Goal: Task Accomplishment & Management: Use online tool/utility

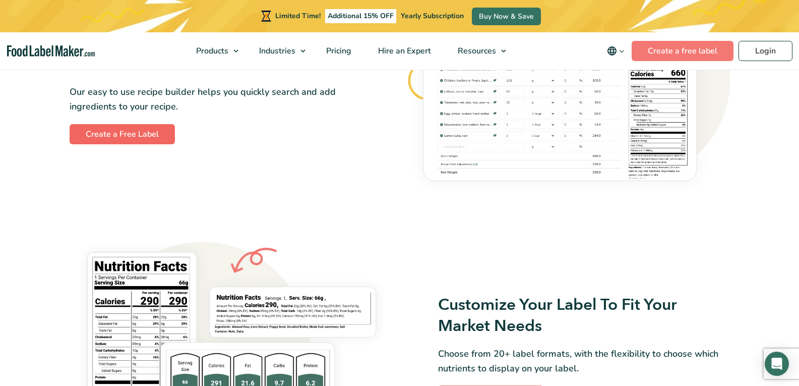
scroll to position [605, 0]
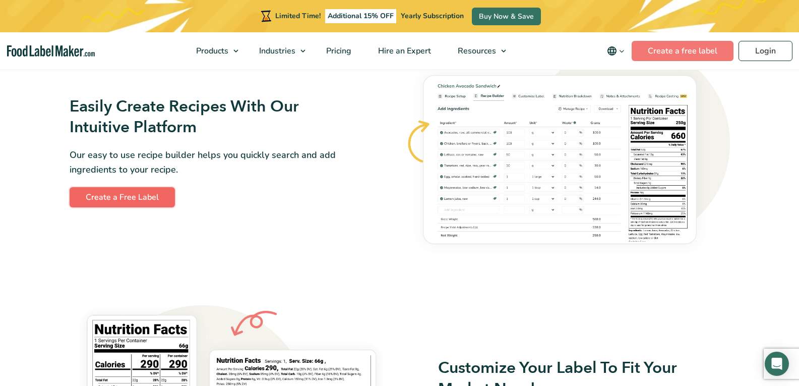
click at [146, 190] on link "Create a Free Label" at bounding box center [122, 197] width 105 height 20
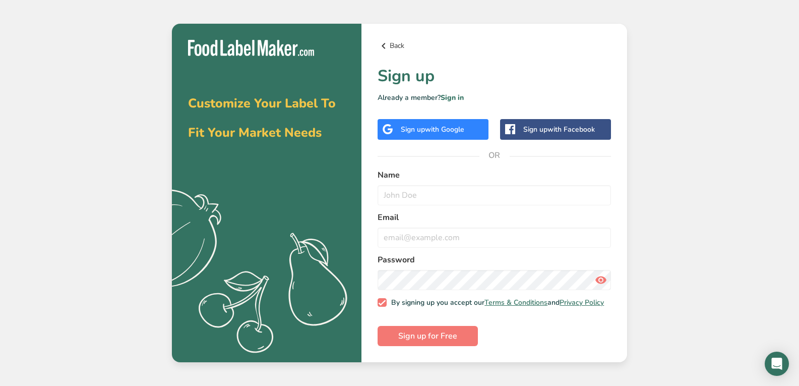
click at [385, 48] on icon at bounding box center [384, 46] width 12 height 18
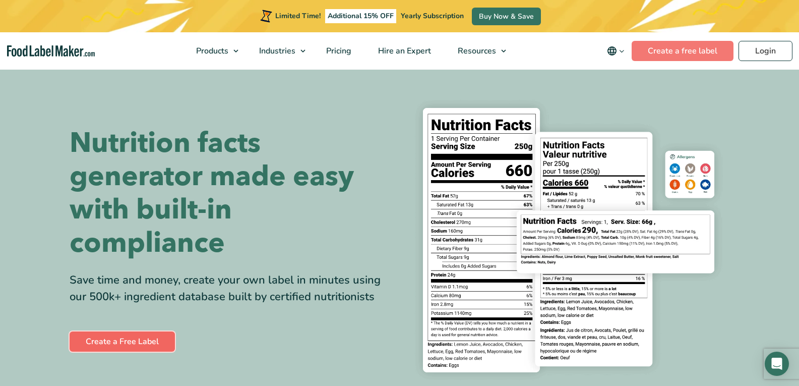
click at [151, 337] on link "Create a Free Label" at bounding box center [122, 341] width 105 height 20
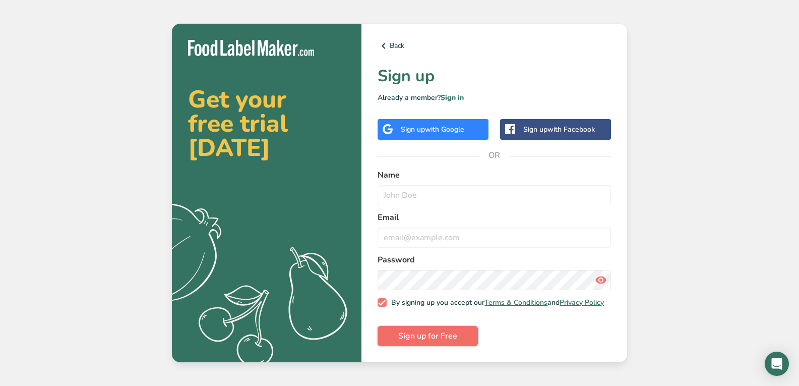
click at [448, 337] on span "Sign up for Free" at bounding box center [427, 336] width 59 height 12
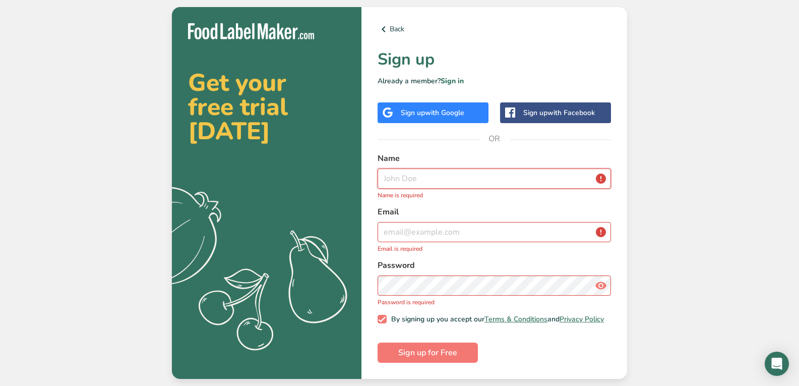
click at [446, 180] on input "text" at bounding box center [494, 178] width 233 height 20
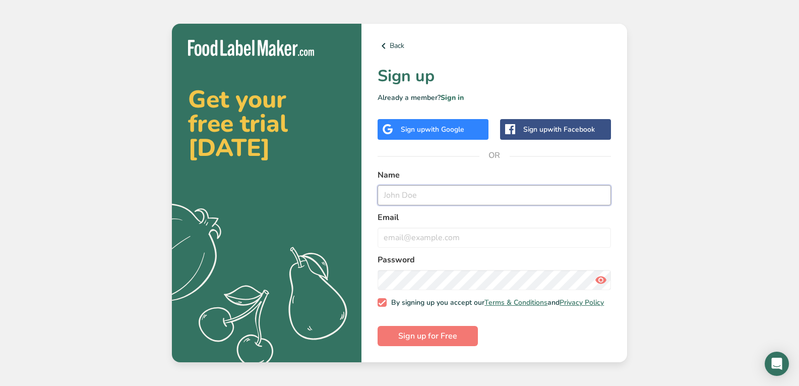
click at [422, 195] on input "text" at bounding box center [494, 195] width 233 height 20
type input "food safety"
click at [403, 241] on input "email" at bounding box center [494, 237] width 233 height 20
click at [449, 231] on input "email" at bounding box center [494, 237] width 233 height 20
paste input "[EMAIL_ADDRESS][DOMAIN_NAME]"
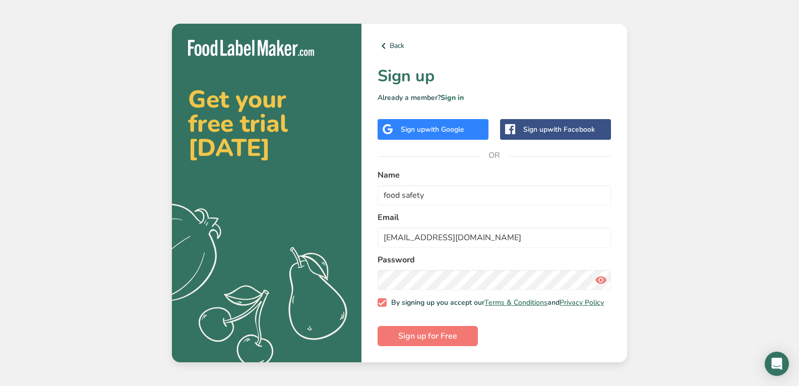
click at [598, 278] on icon at bounding box center [601, 280] width 12 height 18
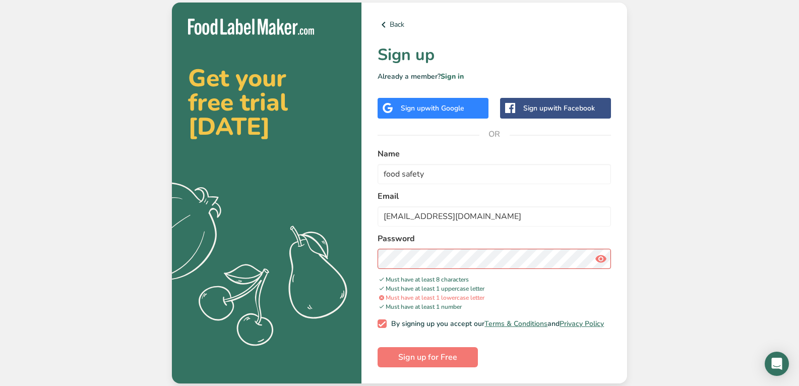
click at [603, 257] on icon at bounding box center [601, 259] width 12 height 18
click at [427, 362] on span "Sign up for Free" at bounding box center [427, 357] width 59 height 12
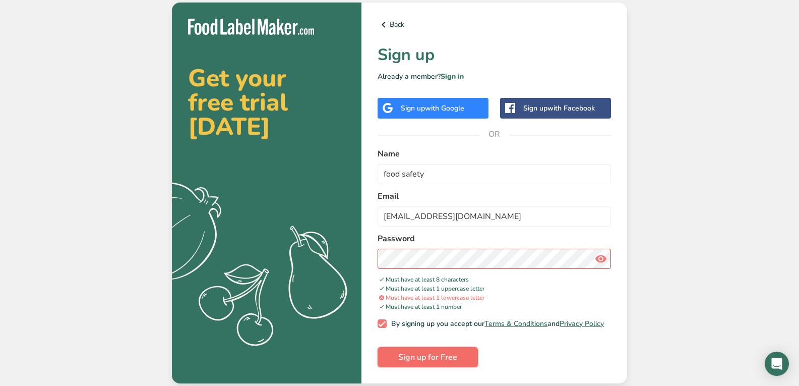
click at [432, 358] on span "Sign up for Free" at bounding box center [427, 357] width 59 height 12
click at [440, 357] on span "Sign up for Free" at bounding box center [427, 357] width 59 height 12
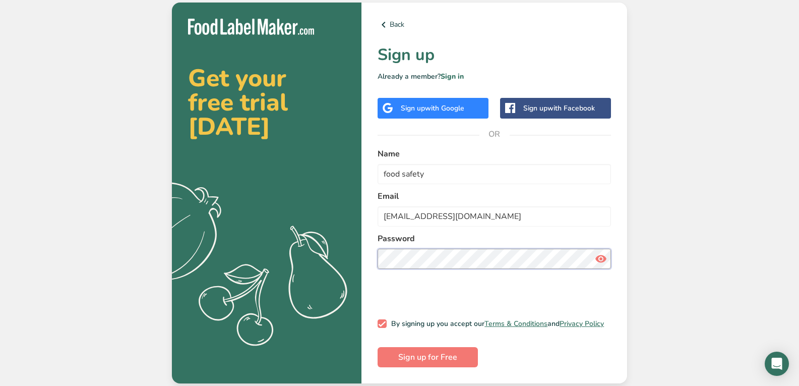
scroll to position [0, 0]
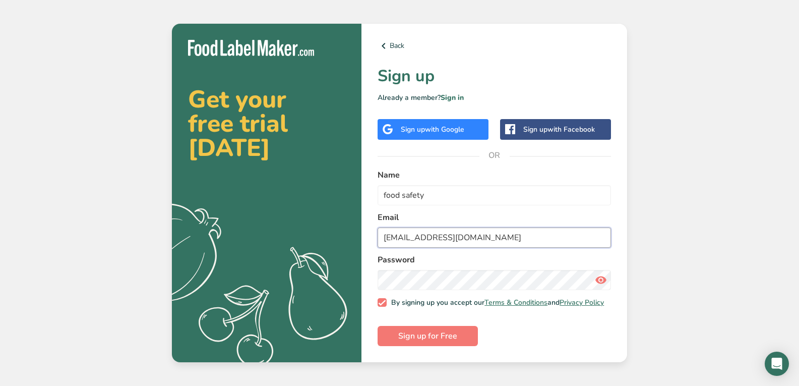
drag, startPoint x: 533, startPoint y: 232, endPoint x: 378, endPoint y: 232, distance: 155.8
click at [378, 232] on input "[EMAIL_ADDRESS][DOMAIN_NAME]" at bounding box center [494, 237] width 233 height 20
type input "[EMAIL_ADDRESS][DOMAIN_NAME]"
click at [360, 275] on section "Get your free trial [DATE] .a{fill:#f5f3ed;} Back Sign up Already a member? Sig…" at bounding box center [399, 193] width 455 height 339
click at [593, 277] on span at bounding box center [601, 280] width 20 height 20
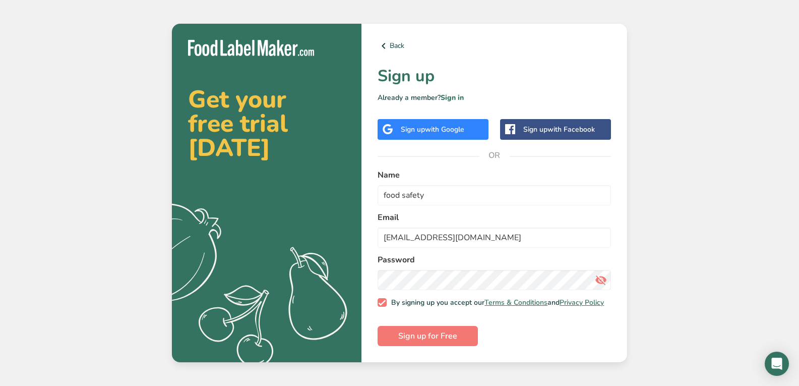
click at [593, 277] on span at bounding box center [601, 280] width 20 height 20
click at [459, 335] on button "Sign up for Free" at bounding box center [428, 336] width 100 height 20
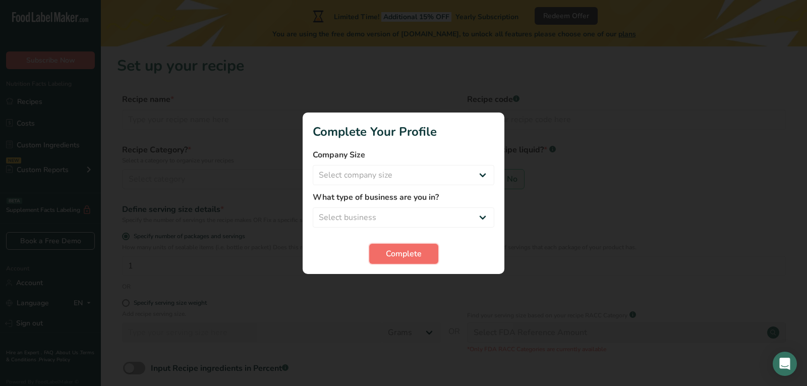
click at [416, 258] on span "Complete" at bounding box center [404, 254] width 36 height 12
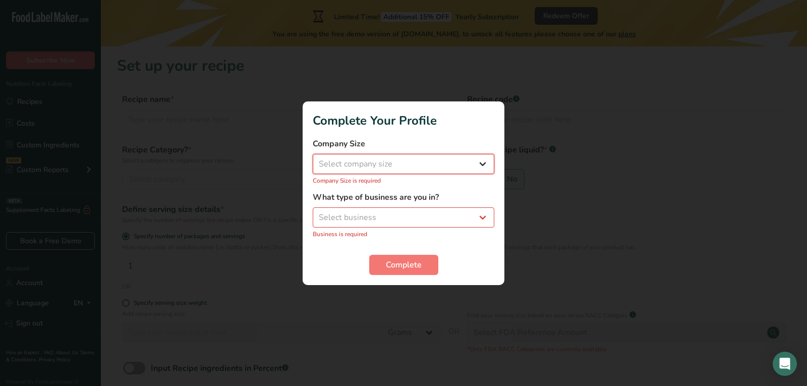
click at [407, 155] on select "Select company size Fewer than 10 Employees 10 to 50 Employees 51 to 500 Employ…" at bounding box center [404, 164] width 182 height 20
select select "3"
click at [313, 159] on select "Select company size Fewer than 10 Employees 10 to 50 Employees 51 to 500 Employ…" at bounding box center [404, 164] width 182 height 20
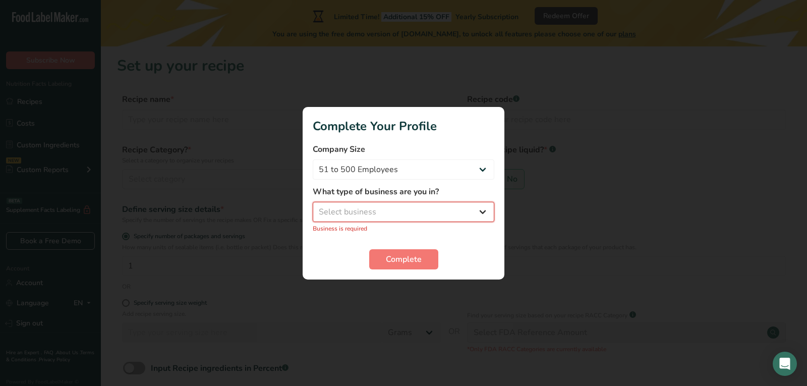
click at [374, 216] on select "Select business Packaged Food Manufacturer Restaurant & Cafe Bakery Meal Plans …" at bounding box center [404, 212] width 182 height 20
select select "1"
click at [313, 207] on select "Select business Packaged Food Manufacturer Restaurant & Cafe Bakery Meal Plans …" at bounding box center [404, 212] width 182 height 20
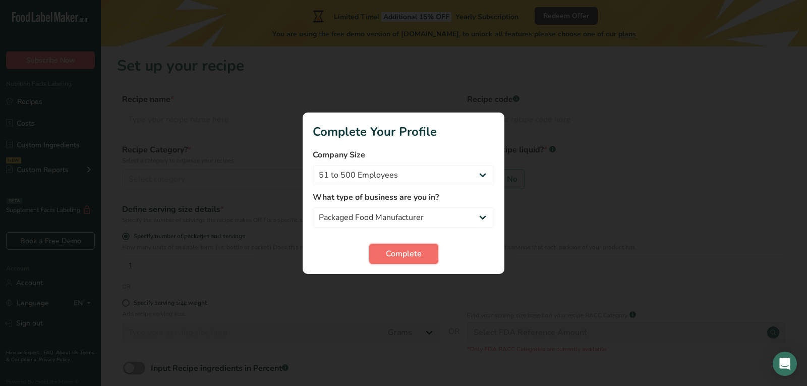
click at [381, 259] on button "Complete" at bounding box center [403, 254] width 69 height 20
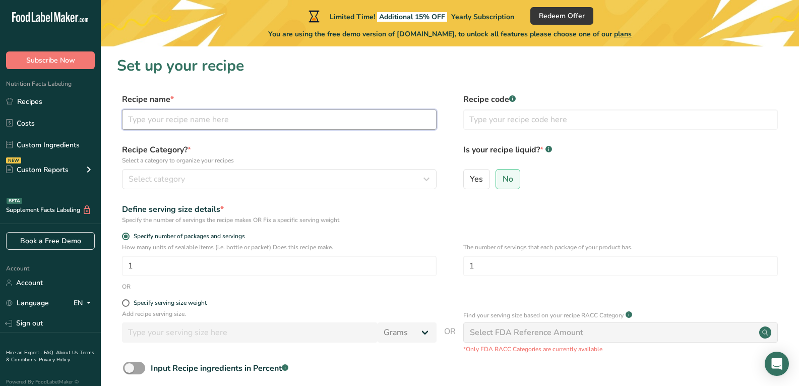
click at [196, 128] on input "text" at bounding box center [279, 119] width 315 height 20
type input "Lawziyeh"
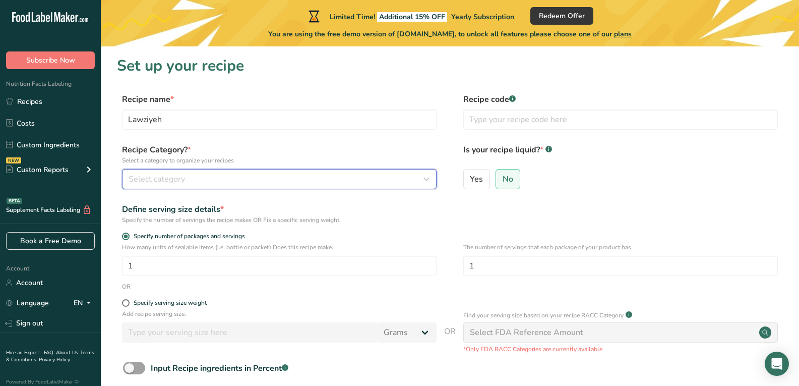
click at [137, 176] on span "Select category" at bounding box center [157, 179] width 56 height 12
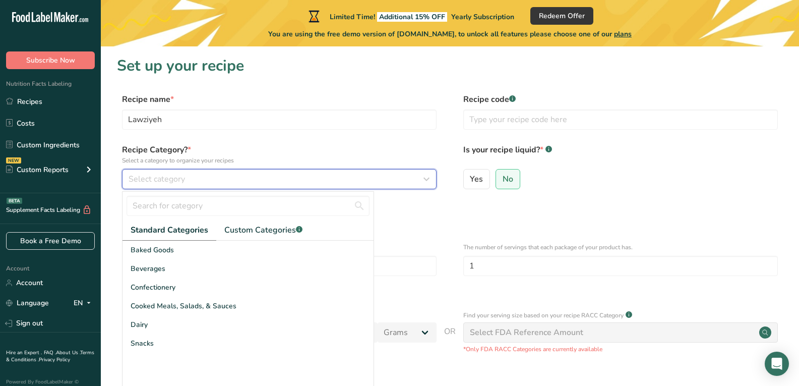
click at [201, 178] on div "Select category" at bounding box center [276, 179] width 295 height 12
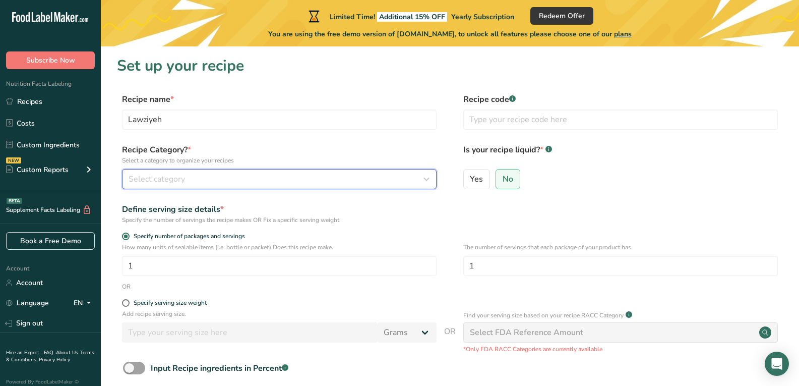
click at [210, 182] on div "Select category" at bounding box center [276, 179] width 295 height 12
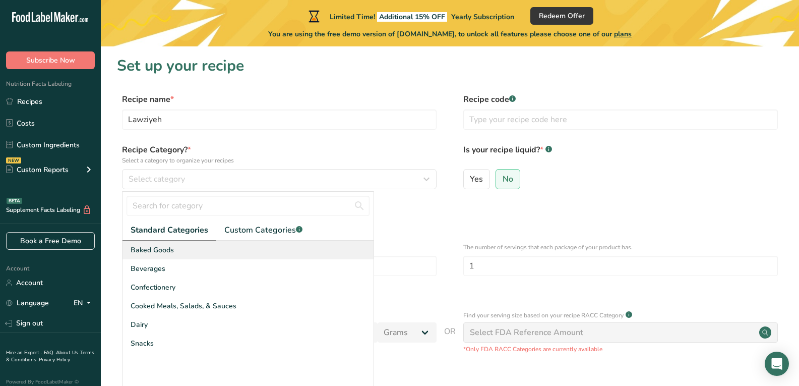
click at [208, 252] on div "Baked Goods" at bounding box center [248, 250] width 251 height 19
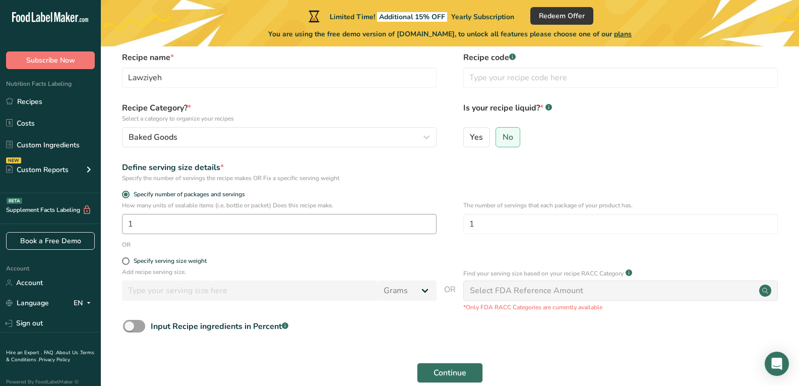
scroll to position [93, 0]
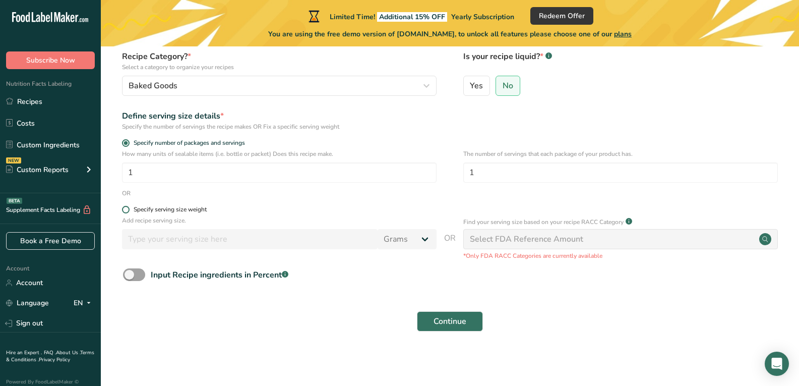
click at [125, 207] on span at bounding box center [126, 210] width 8 height 8
click at [125, 207] on input "Specify serving size weight" at bounding box center [125, 209] width 7 height 7
radio input "true"
radio input "false"
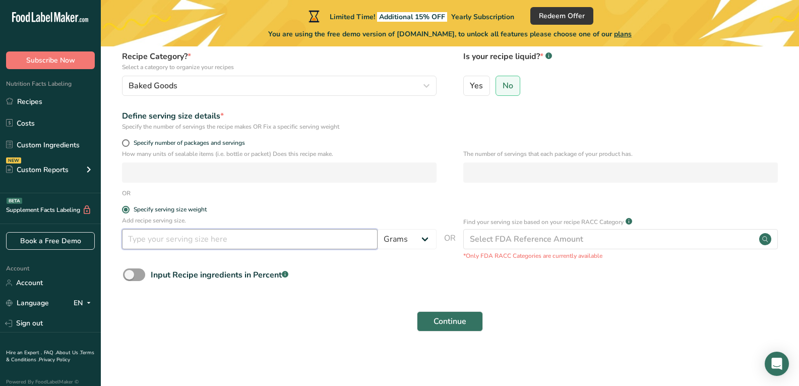
click at [164, 236] on input "number" at bounding box center [250, 239] width 256 height 20
type input "100"
click at [434, 319] on span "Continue" at bounding box center [450, 321] width 33 height 12
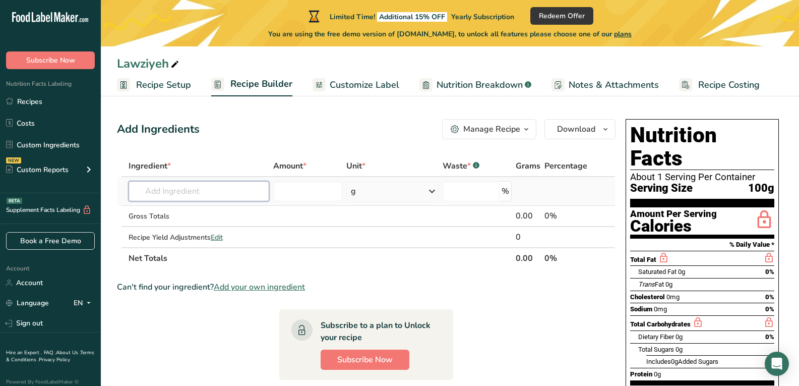
click at [215, 188] on input "text" at bounding box center [199, 191] width 141 height 20
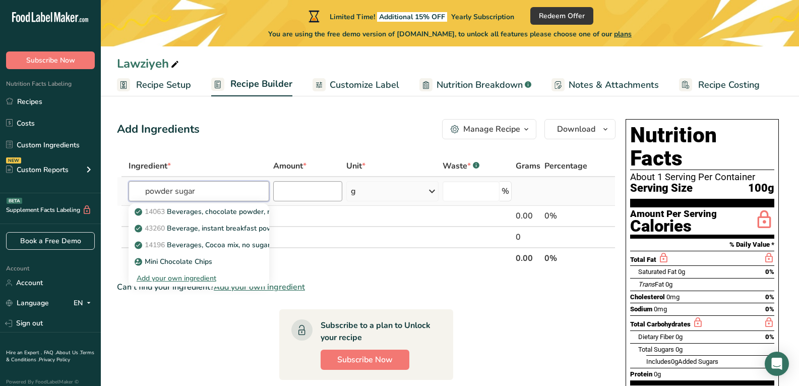
type input "powder sugar"
click at [309, 195] on input "number" at bounding box center [307, 191] width 69 height 20
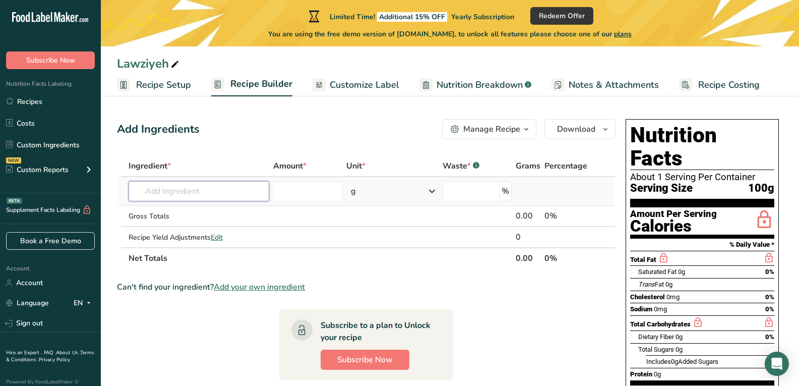
click at [212, 199] on input "text" at bounding box center [199, 191] width 141 height 20
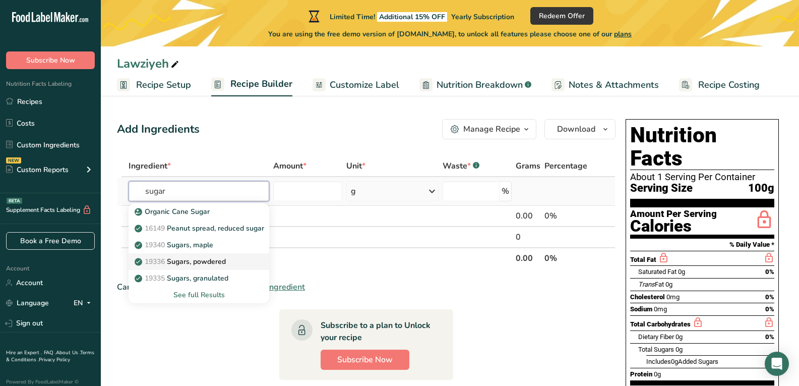
type input "sugar"
click at [198, 262] on p "19336 Sugars, powdered" at bounding box center [181, 261] width 89 height 11
type input "Sugars, powdered"
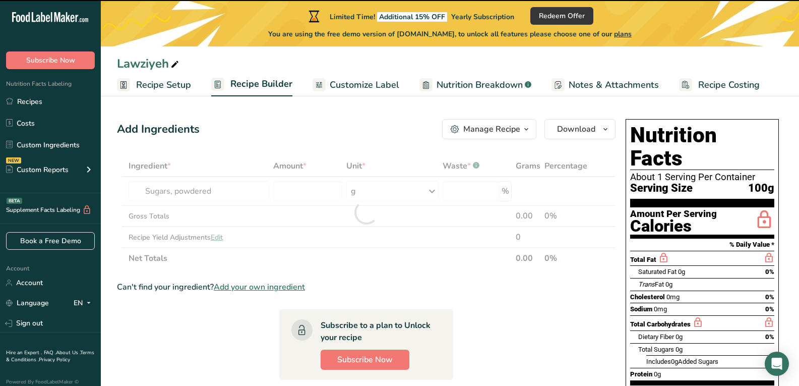
type input "0"
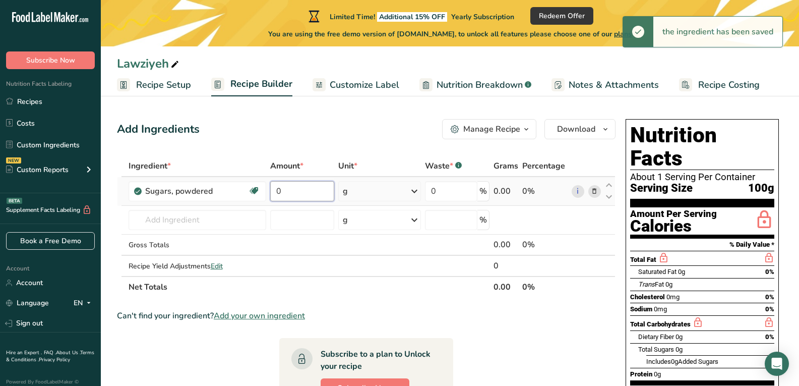
click at [310, 192] on input "0" at bounding box center [302, 191] width 64 height 20
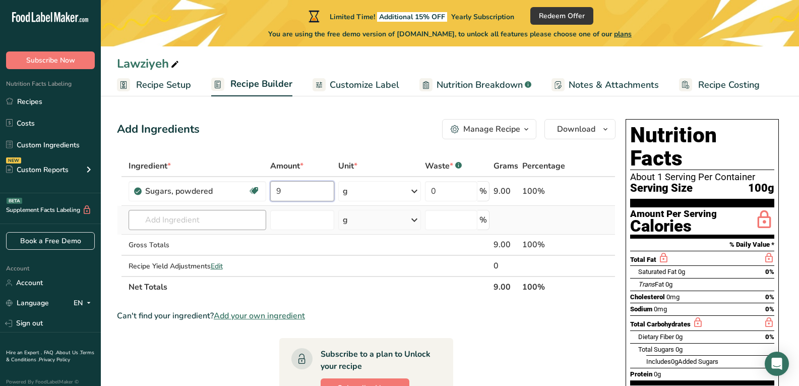
type input "9"
click at [207, 227] on div "Ingredient * Amount * Unit * Waste * .a-a{fill:#347362;}.b-a{fill:#fff;} Grams …" at bounding box center [366, 226] width 499 height 142
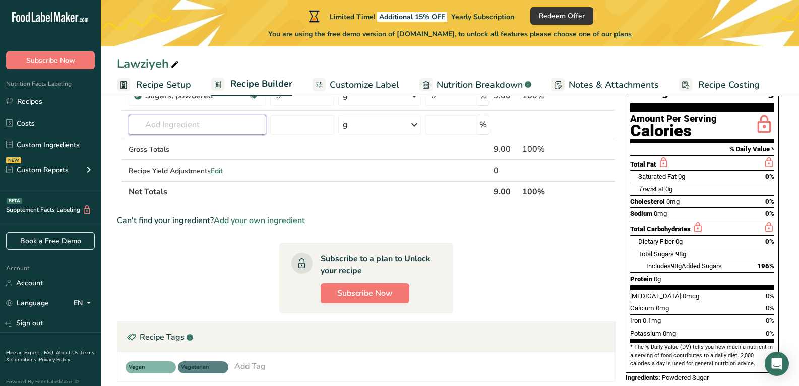
scroll to position [12, 0]
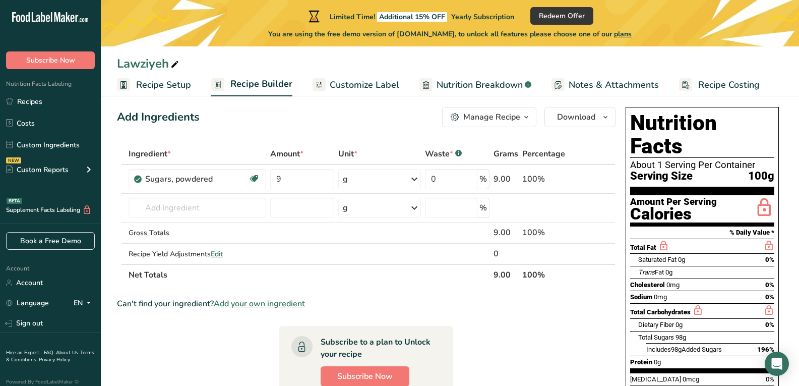
click at [533, 115] on button "Manage Recipe" at bounding box center [489, 117] width 94 height 20
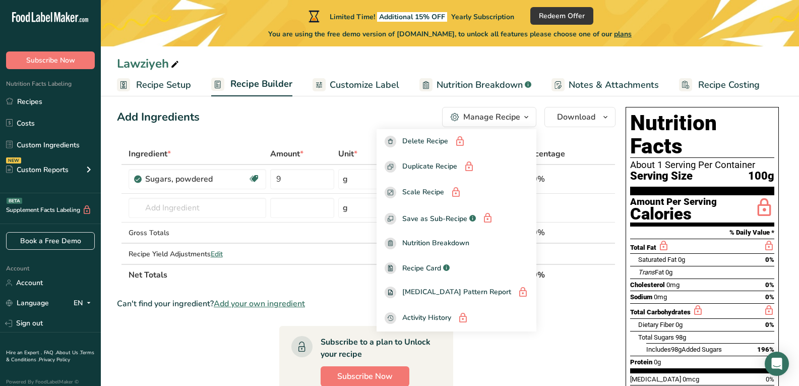
click at [533, 115] on button "Manage Recipe" at bounding box center [489, 117] width 94 height 20
